Goal: Download file/media

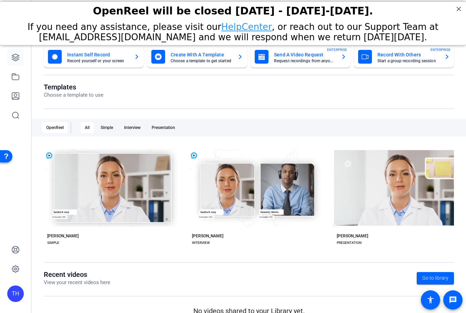
click at [12, 62] on link at bounding box center [15, 57] width 17 height 17
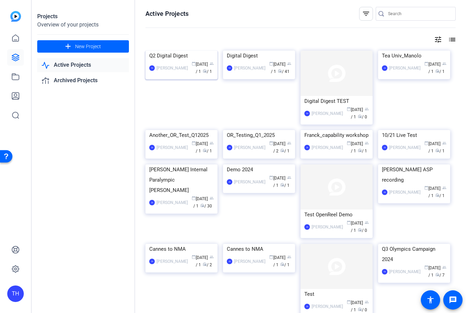
click at [174, 61] on div "Q2 Digital Digest" at bounding box center [181, 56] width 64 height 10
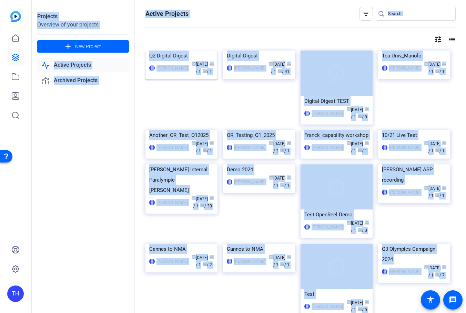
click at [174, 100] on div "Projects Overview of your projects add New Project Active Projects Archived Pro…" at bounding box center [249, 156] width 434 height 313
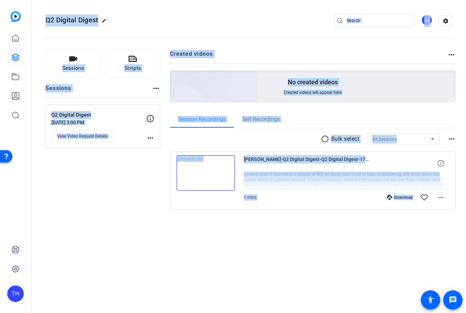
click at [398, 198] on div "Download" at bounding box center [399, 198] width 33 height 6
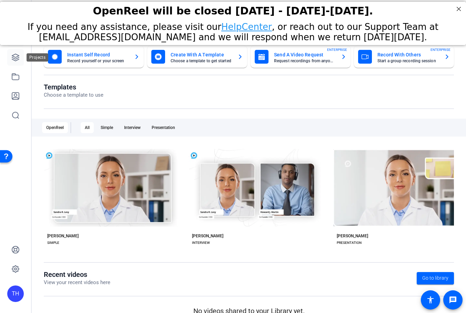
click at [15, 65] on div at bounding box center [15, 77] width 17 height 94
click at [16, 54] on icon at bounding box center [15, 57] width 8 height 8
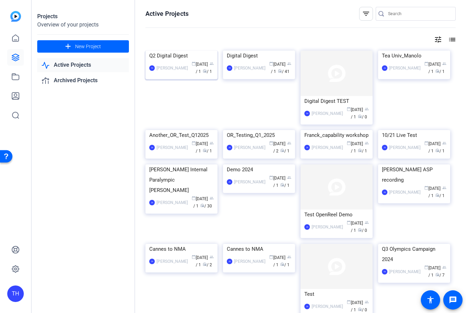
click at [186, 51] on img at bounding box center [181, 51] width 72 height 0
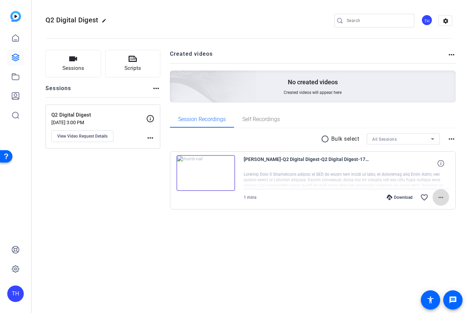
click at [442, 197] on mat-icon "more_horiz" at bounding box center [440, 198] width 8 height 8
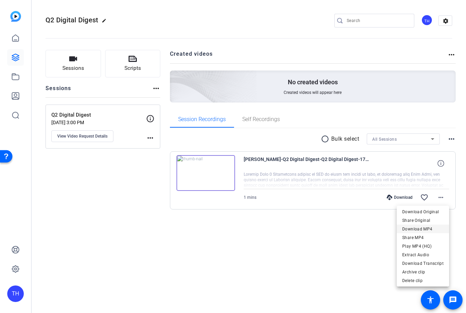
click at [432, 228] on span "Download MP4" at bounding box center [422, 229] width 41 height 8
